Goal: Find contact information: Find contact information

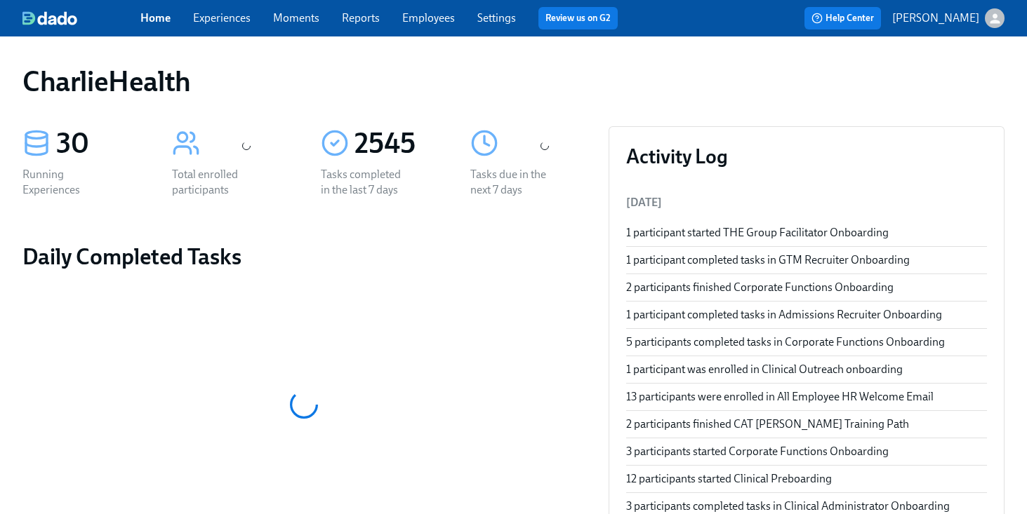
click at [415, 22] on link "Employees" at bounding box center [428, 17] width 53 height 13
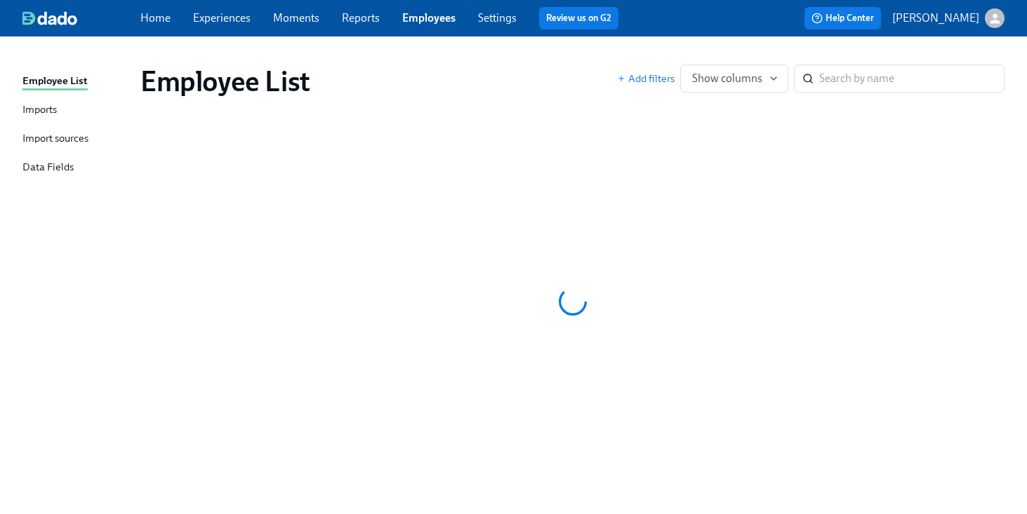
click at [512, 51] on div "Employee List Imports Import sources Data Fields Employee List Add filters Show…" at bounding box center [513, 275] width 1027 height 478
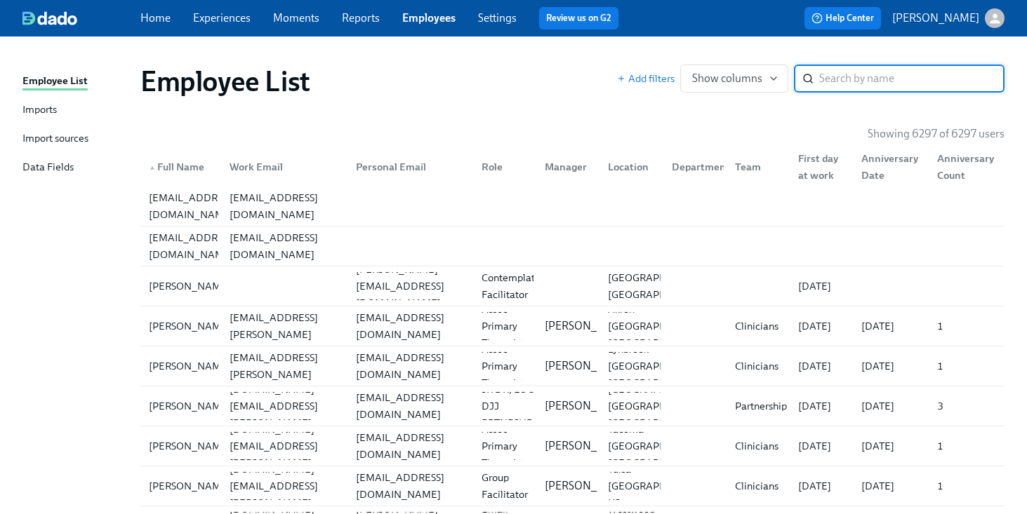
click at [848, 72] on input "search" at bounding box center [911, 79] width 185 height 28
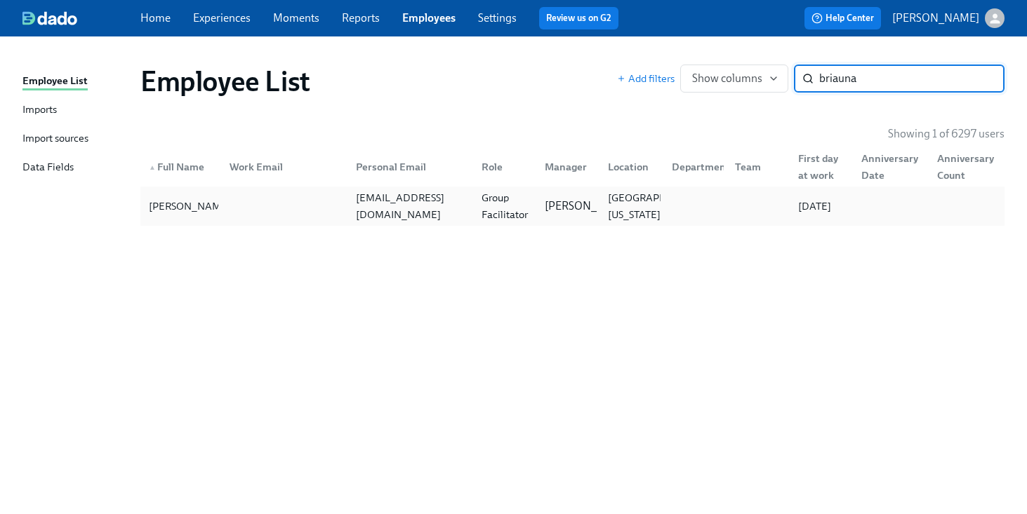
type input "briauna"
click at [468, 192] on div "[EMAIL_ADDRESS][DOMAIN_NAME]" at bounding box center [408, 206] width 126 height 28
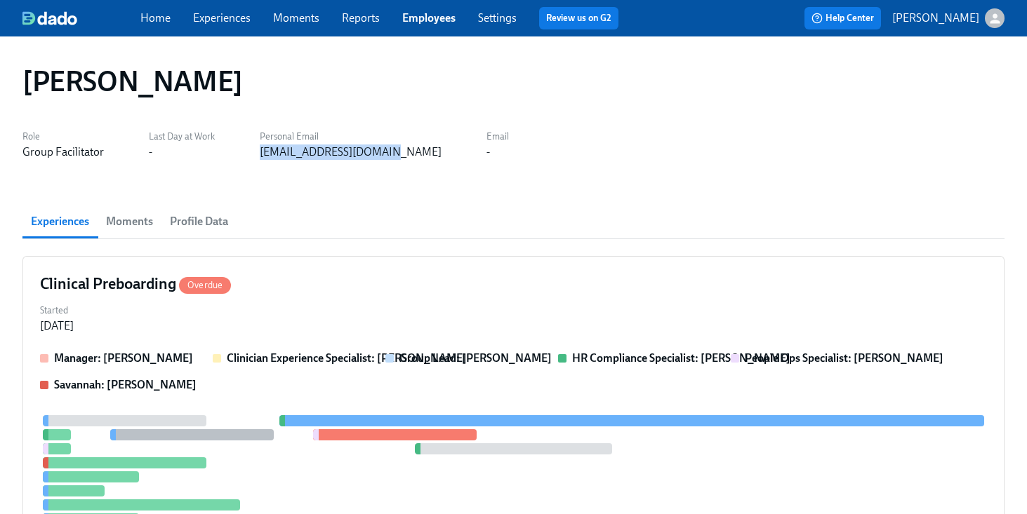
drag, startPoint x: 392, startPoint y: 151, endPoint x: 246, endPoint y: 151, distance: 146.7
click at [246, 151] on div "Role Group Facilitator Last Day at Work - Personal Email [EMAIL_ADDRESS][DOMAIN…" at bounding box center [513, 143] width 982 height 34
copy div "[EMAIL_ADDRESS][DOMAIN_NAME]"
click at [437, 21] on link "Employees" at bounding box center [428, 17] width 53 height 13
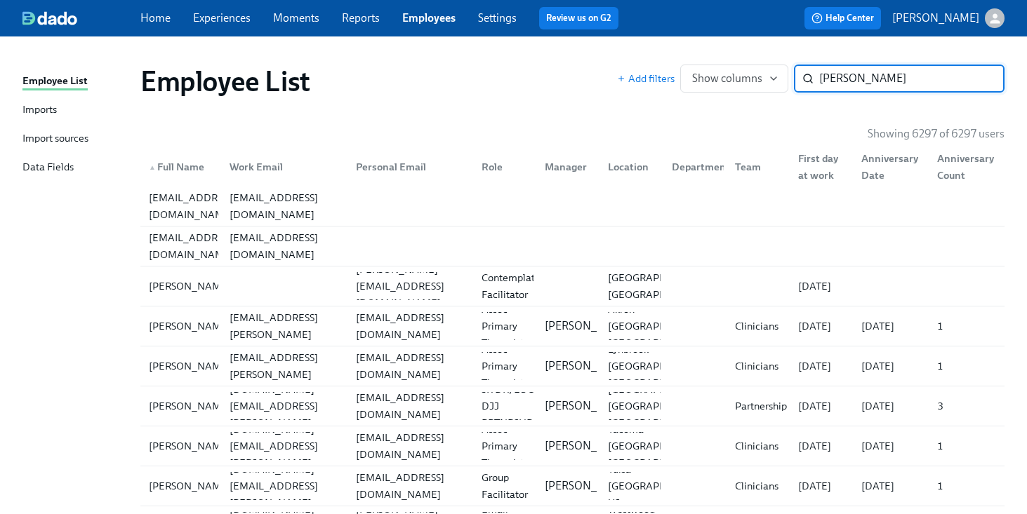
type input "[PERSON_NAME]"
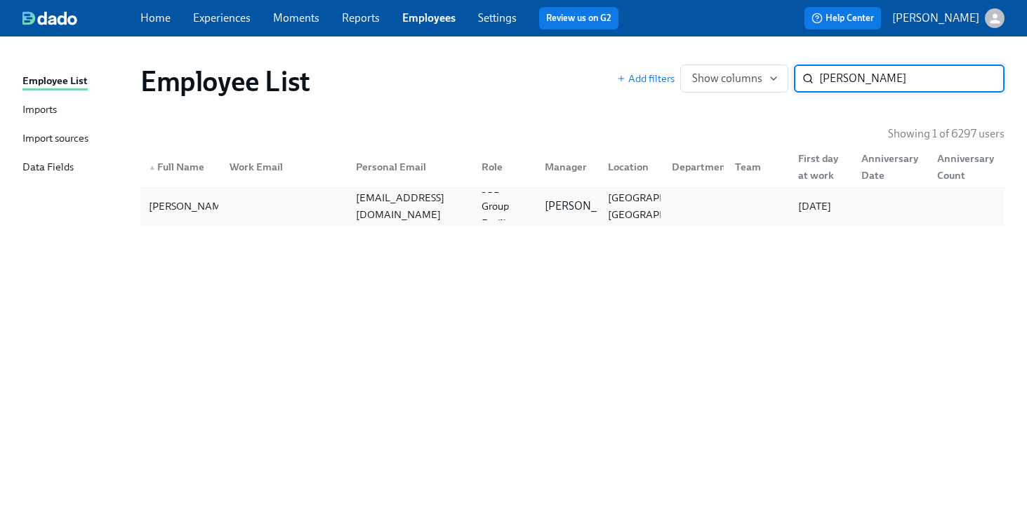
click at [340, 210] on div at bounding box center [281, 206] width 126 height 28
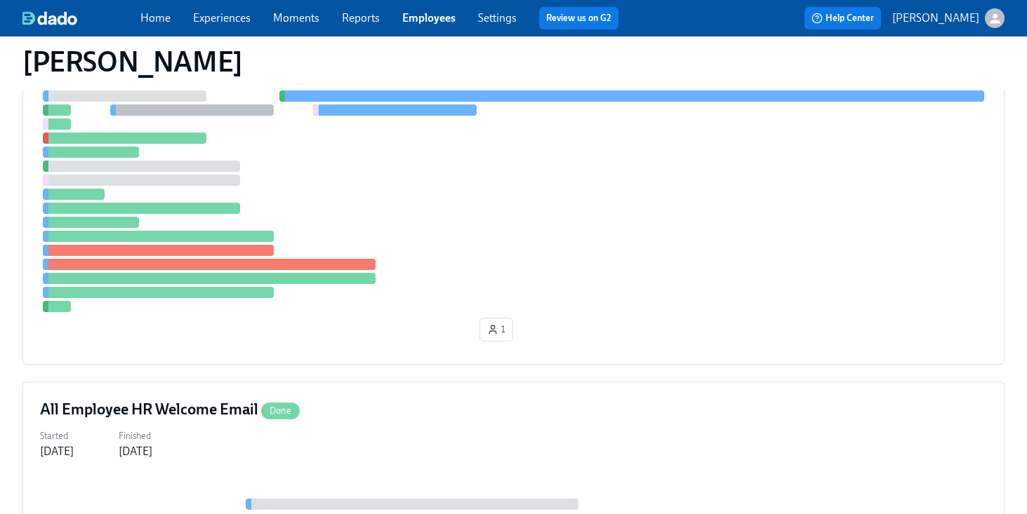
scroll to position [376, 0]
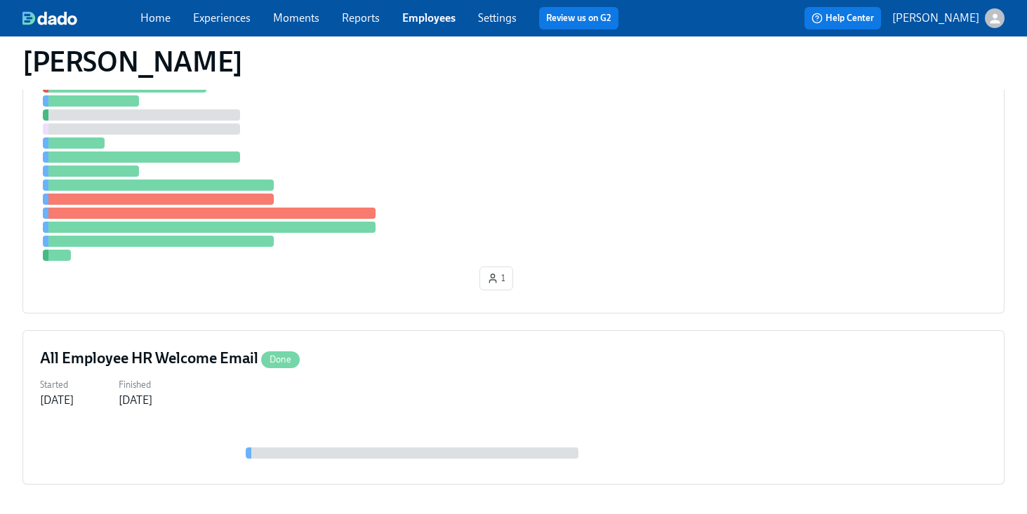
click at [601, 229] on div at bounding box center [513, 150] width 947 height 222
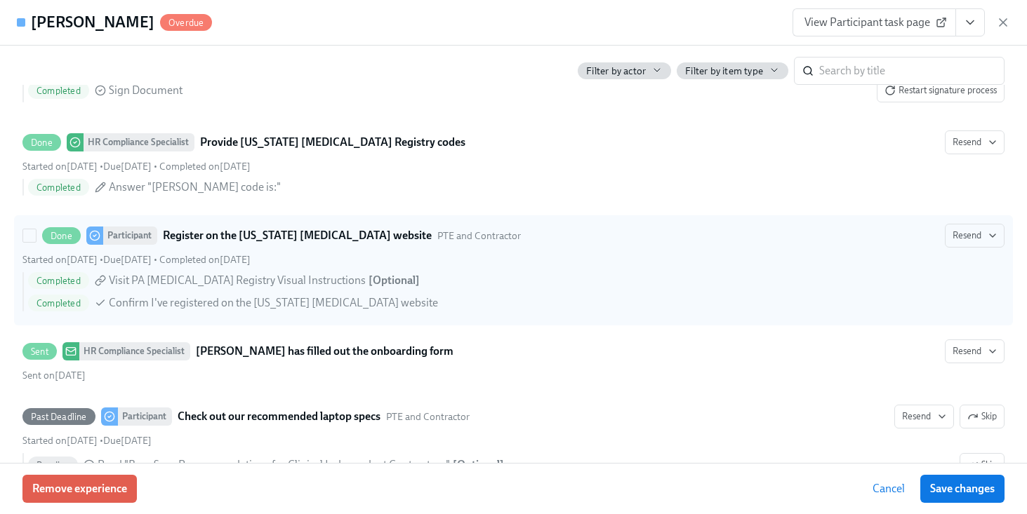
scroll to position [2528, 0]
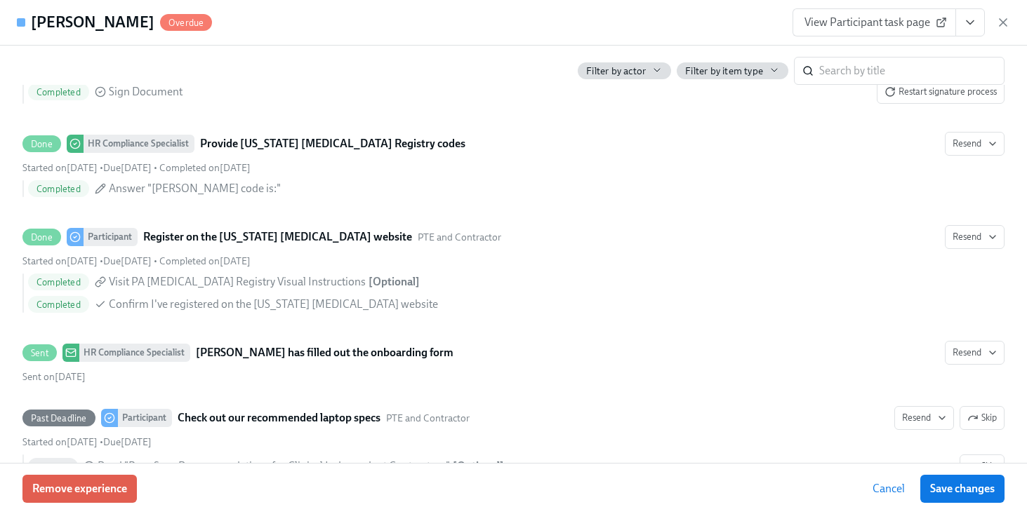
click at [514, 34] on div "[PERSON_NAME] Overdue View Participant task page" at bounding box center [513, 23] width 1027 height 46
click at [1002, 25] on icon "button" at bounding box center [1003, 22] width 14 height 14
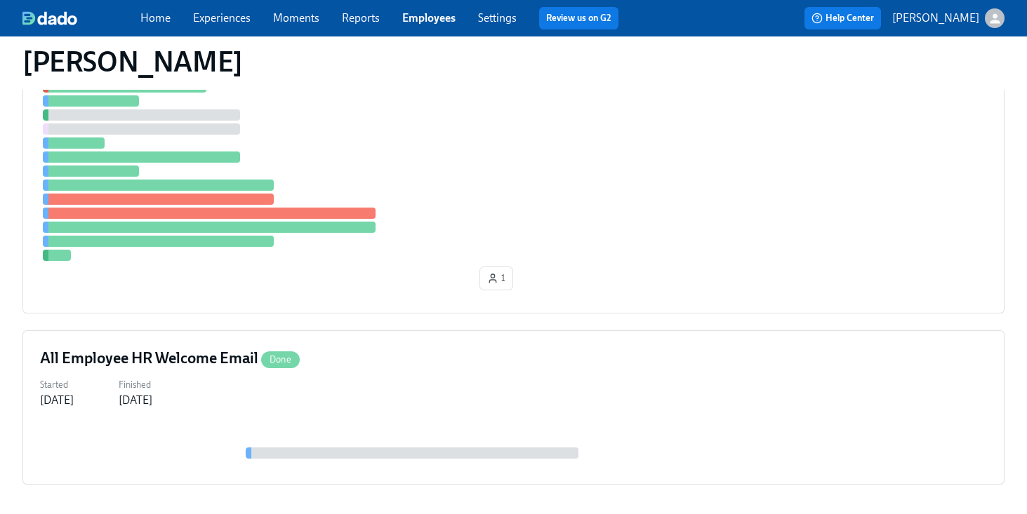
click at [426, 16] on link "Employees" at bounding box center [428, 17] width 53 height 13
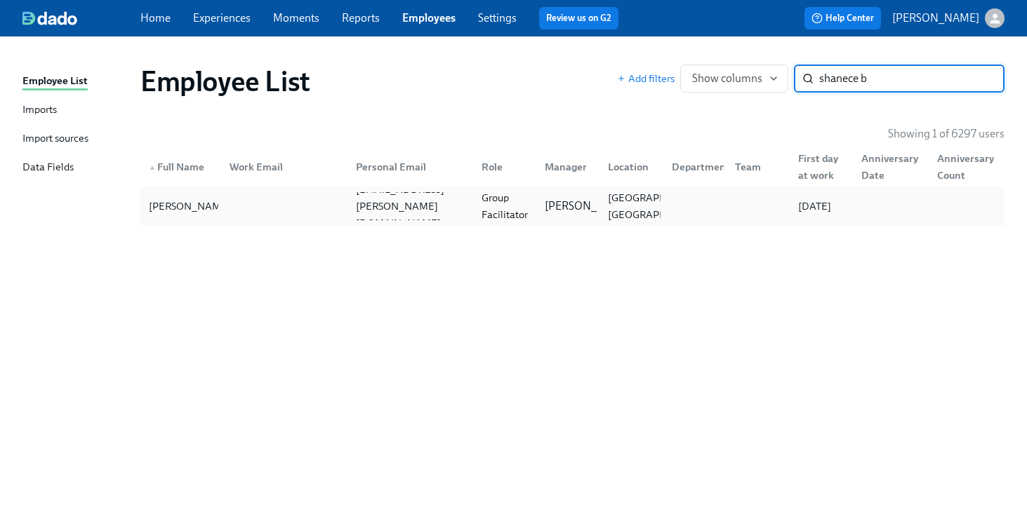
type input "shanece b"
click at [208, 190] on div "[PERSON_NAME] [PERSON_NAME][EMAIL_ADDRESS][PERSON_NAME][DOMAIN_NAME] Group Faci…" at bounding box center [572, 206] width 864 height 39
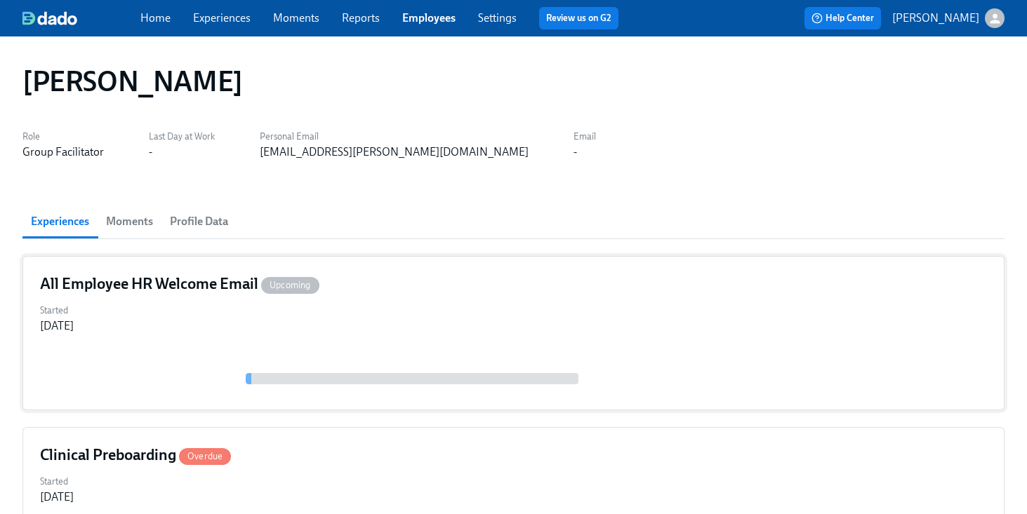
scroll to position [442, 0]
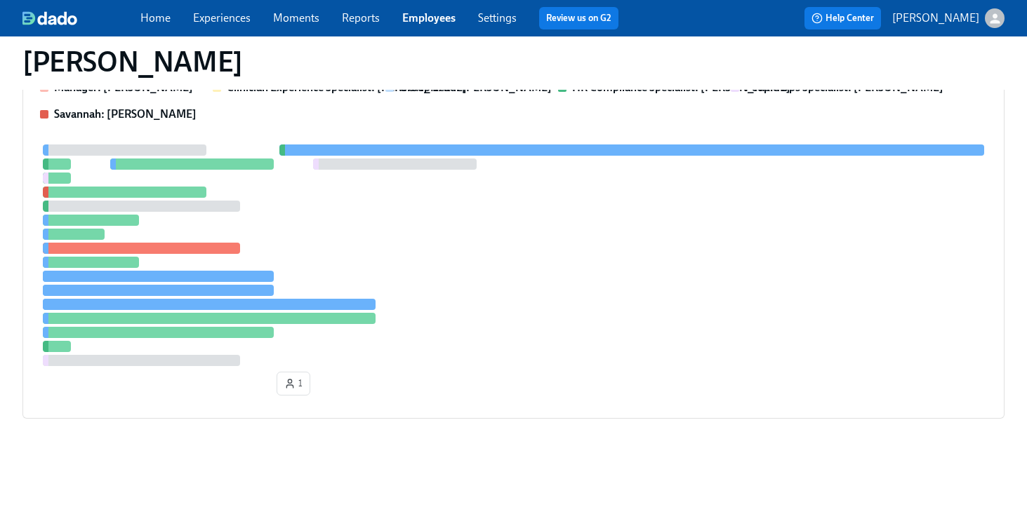
click at [635, 302] on div at bounding box center [513, 256] width 947 height 222
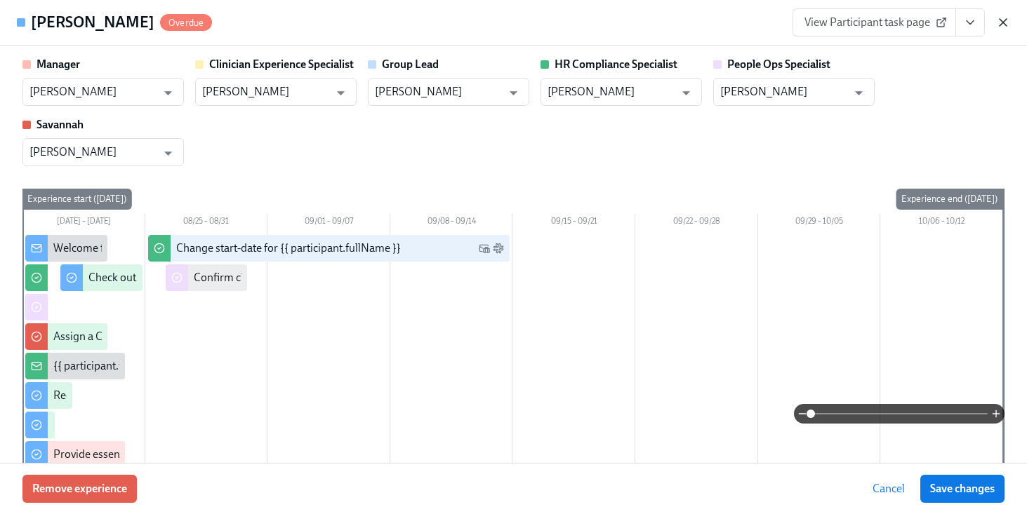
click at [1000, 23] on icon "button" at bounding box center [1003, 22] width 14 height 14
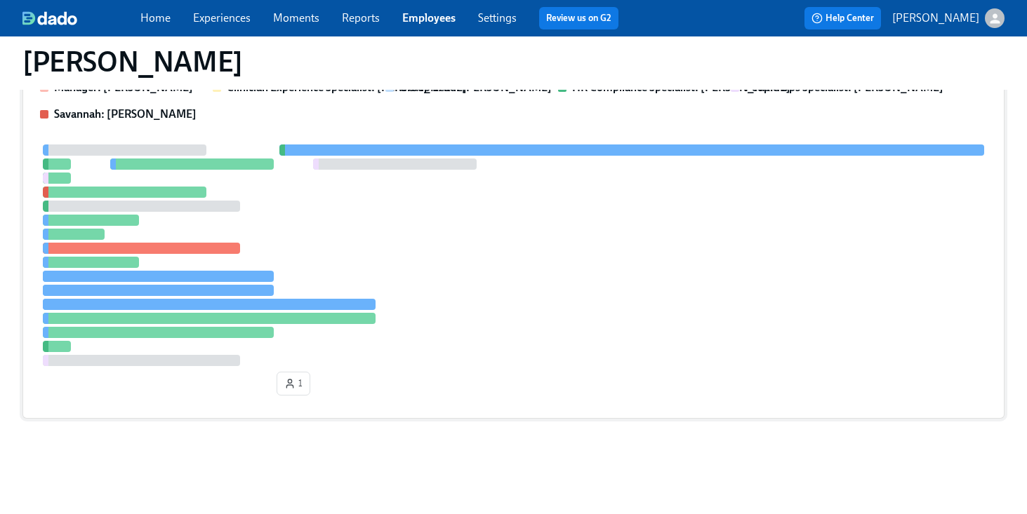
scroll to position [0, 0]
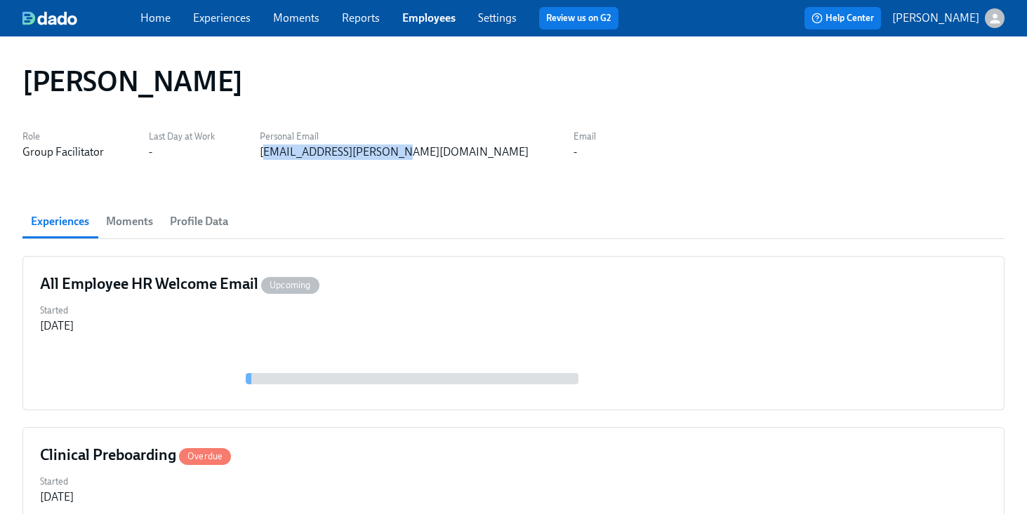
drag, startPoint x: 403, startPoint y: 165, endPoint x: 263, endPoint y: 153, distance: 140.2
click at [263, 153] on div "[PERSON_NAME] Role Group Facilitator Last Day at Work - Personal Email [EMAIL_A…" at bounding box center [513, 487] width 982 height 869
copy div "[EMAIL_ADDRESS][PERSON_NAME][DOMAIN_NAME]"
click at [380, 107] on div "[PERSON_NAME]" at bounding box center [513, 81] width 1004 height 56
drag, startPoint x: 417, startPoint y: 153, endPoint x: 246, endPoint y: 156, distance: 170.6
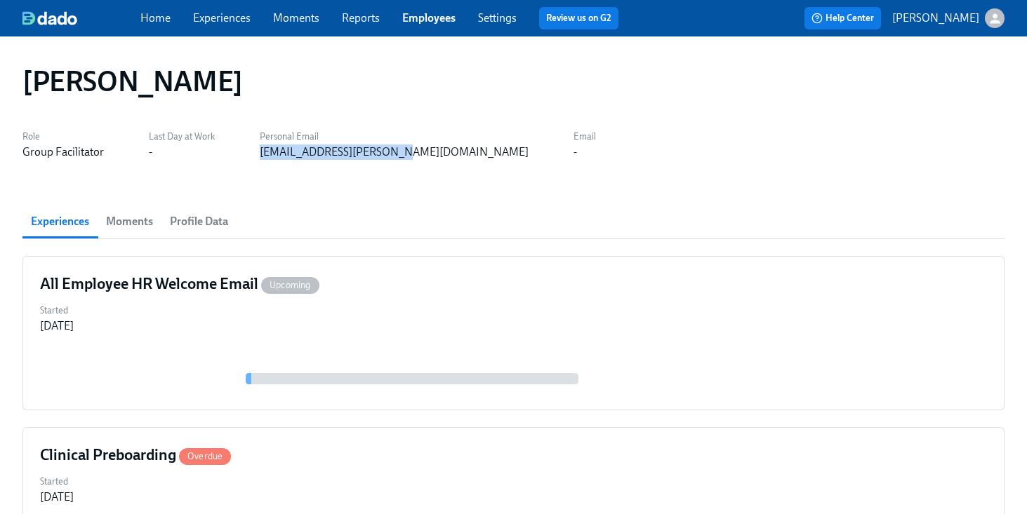
click at [246, 156] on div "Role Group Facilitator Last Day at Work - Personal Email [EMAIL_ADDRESS][PERSON…" at bounding box center [513, 143] width 982 height 34
copy div "[EMAIL_ADDRESS][PERSON_NAME][DOMAIN_NAME]"
